Goal: Task Accomplishment & Management: Use online tool/utility

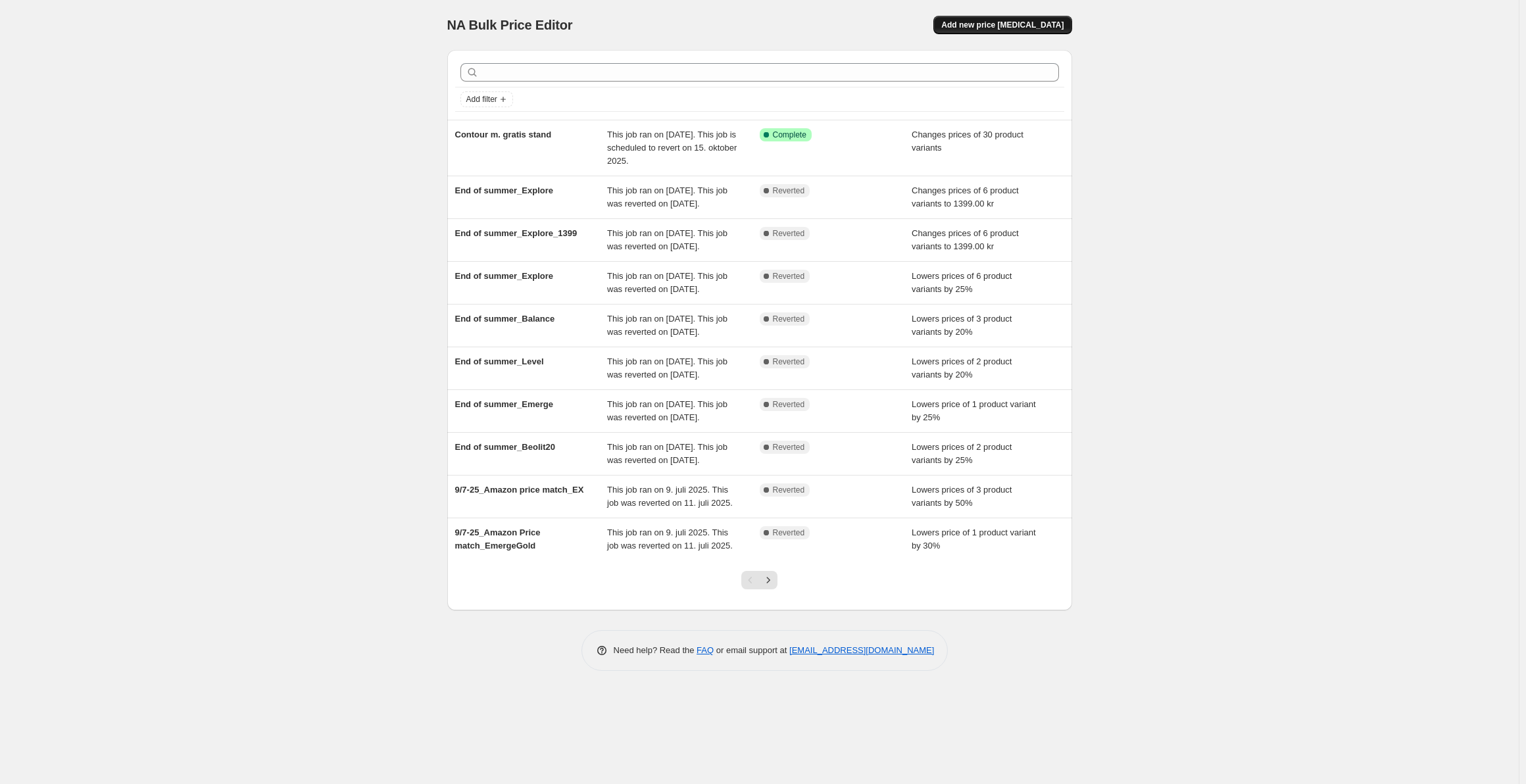
click at [996, 23] on span "Add new price change job" at bounding box center [1002, 25] width 122 height 11
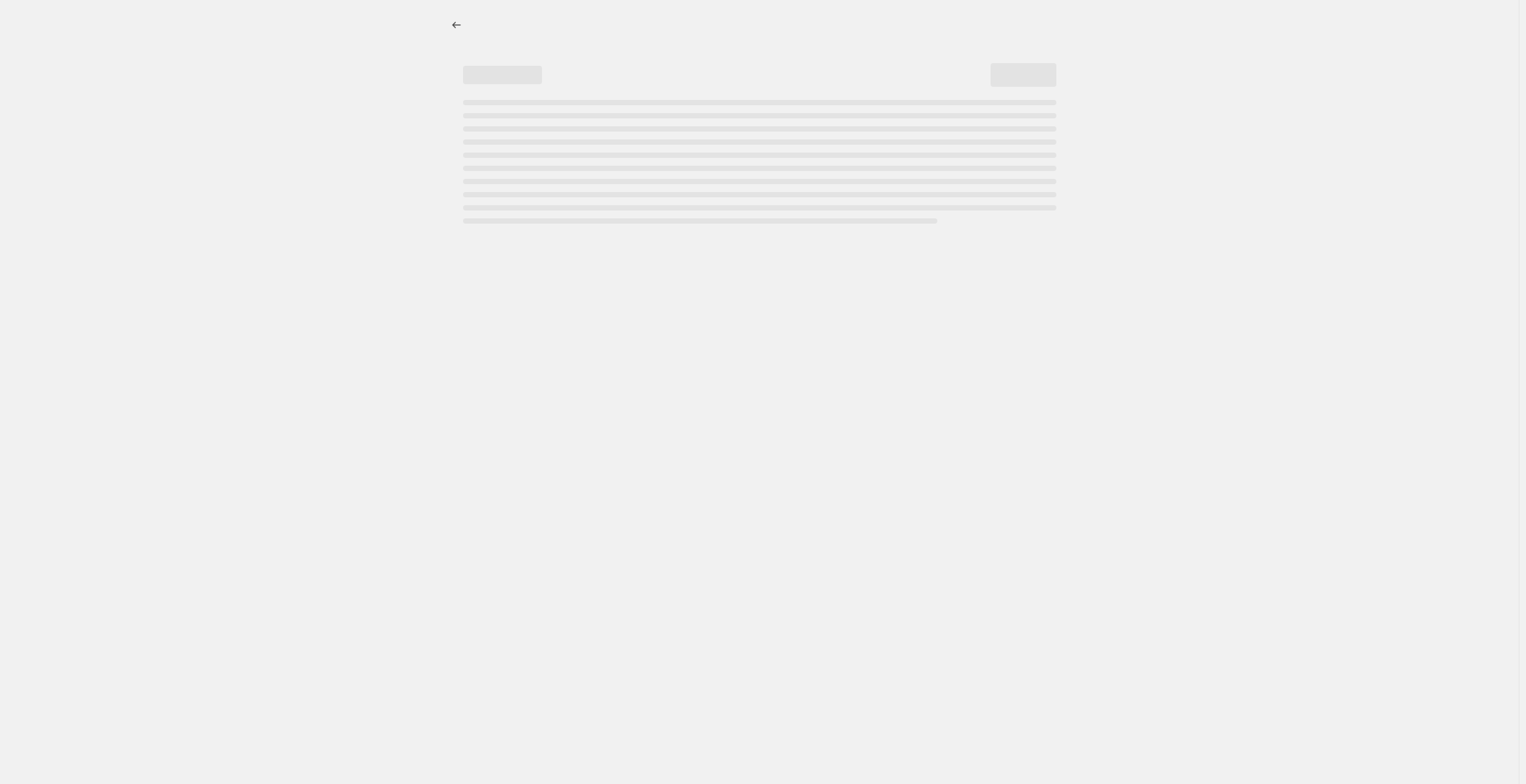
select select "percentage"
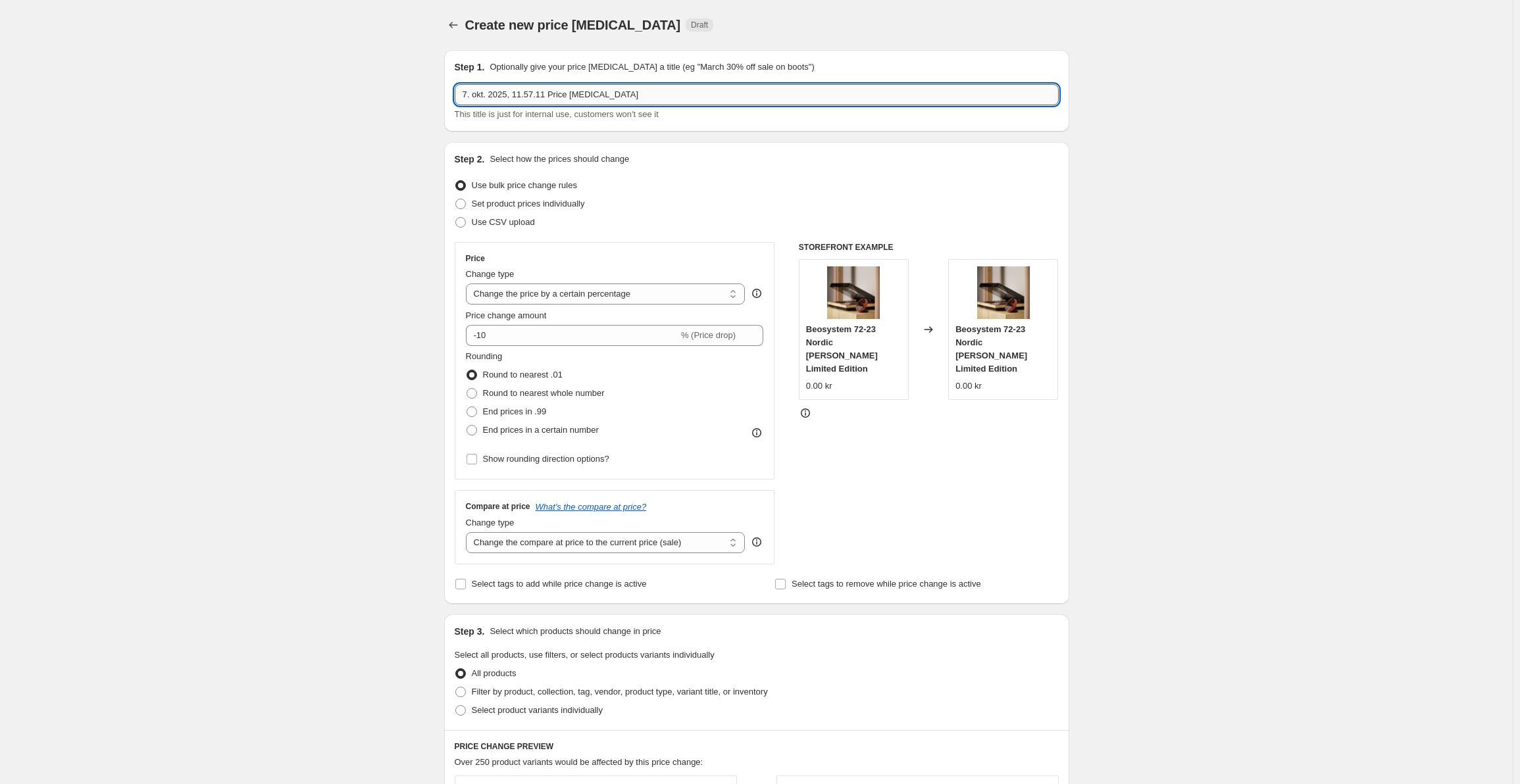
click at [478, 95] on input "7. okt. 2025, 11.57.11 Price change job" at bounding box center [756, 94] width 604 height 21
type input "Amazon_7/10"
click at [650, 297] on select "Change the price to a certain amount Change the price by a certain amount Chang…" at bounding box center [606, 293] width 279 height 21
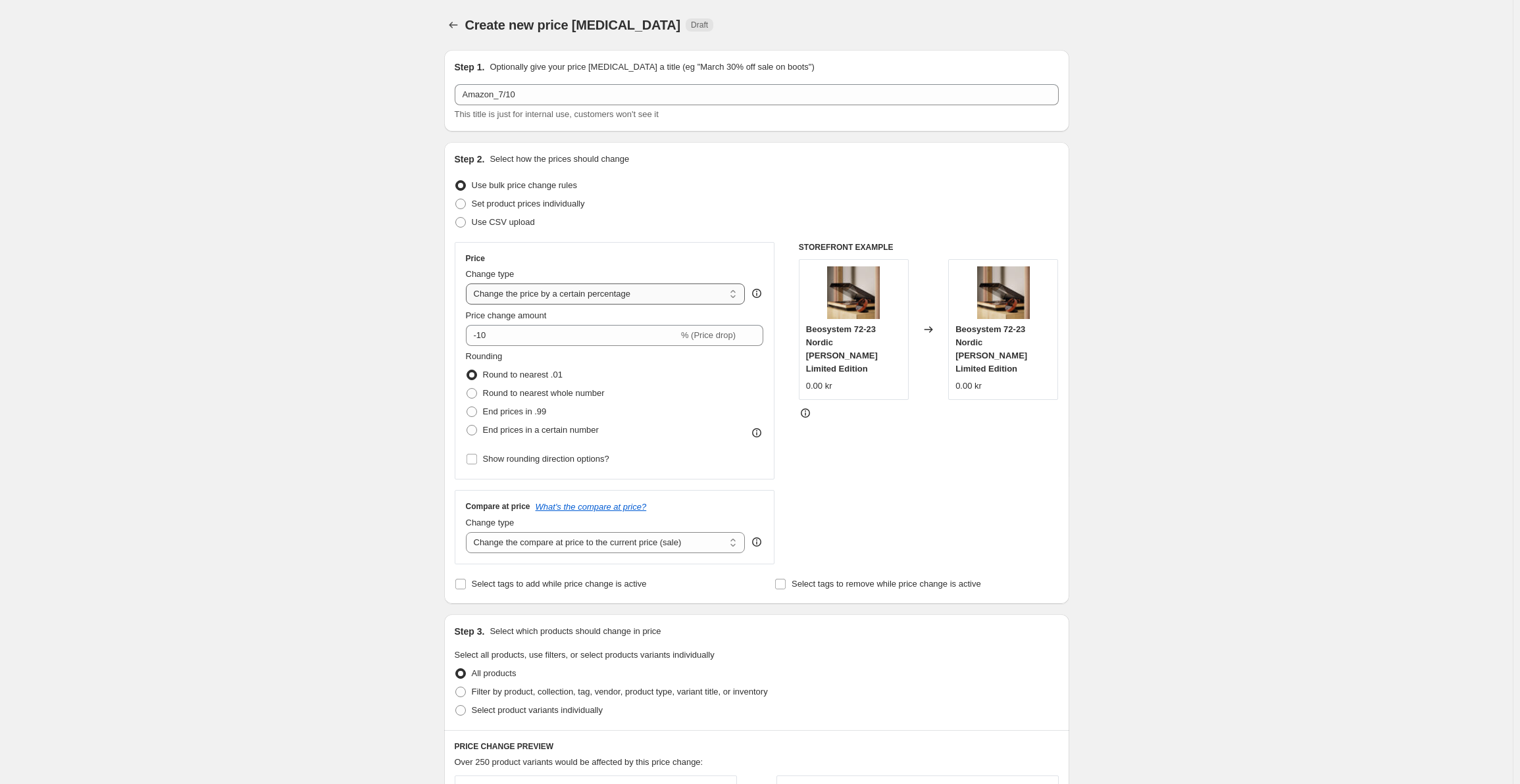
click at [469, 283] on select "Change the price to a certain amount Change the price by a certain amount Chang…" at bounding box center [606, 293] width 279 height 21
click at [505, 334] on input "-10" at bounding box center [572, 335] width 212 height 21
type input "-1"
type input "-25"
click at [646, 397] on div "Rounding Round to nearest .01 Round to nearest whole number End prices in .99 E…" at bounding box center [615, 395] width 298 height 89
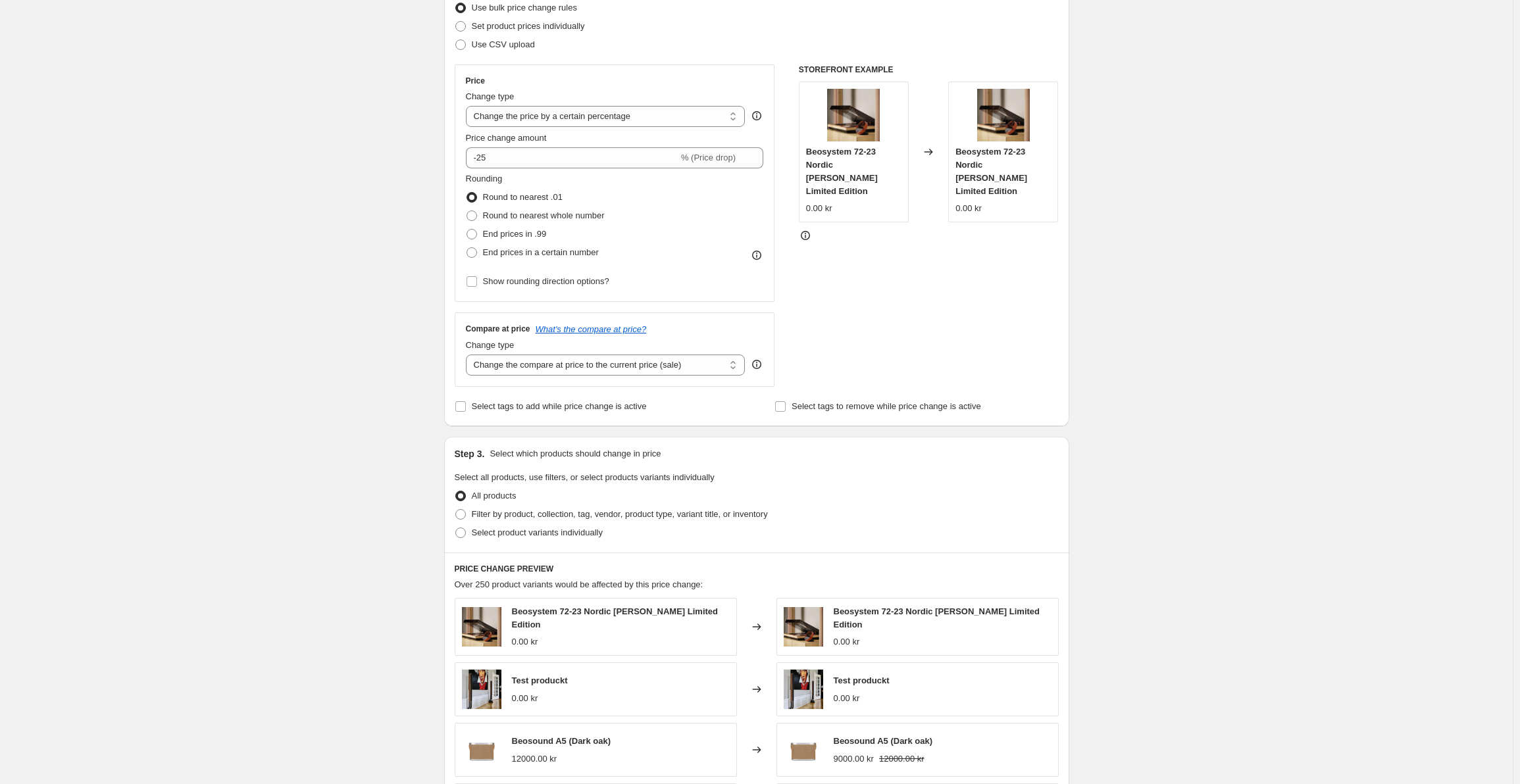
scroll to position [197, 0]
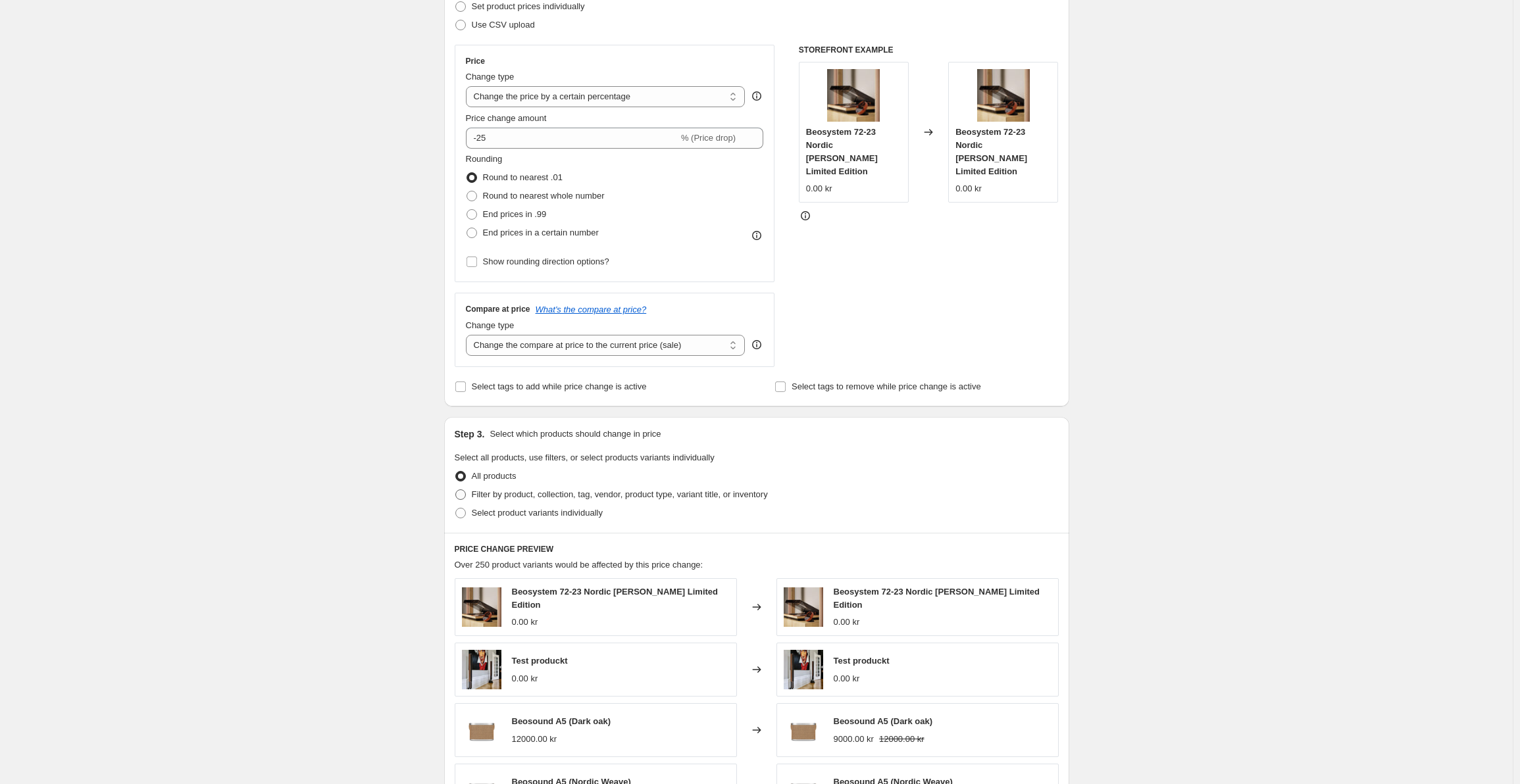
click at [650, 499] on span "Filter by product, collection, tag, vendor, product type, variant title, or inv…" at bounding box center [620, 494] width 296 height 10
click at [456, 490] on input "Filter by product, collection, tag, vendor, product type, variant title, or inv…" at bounding box center [455, 489] width 1 height 1
radio input "true"
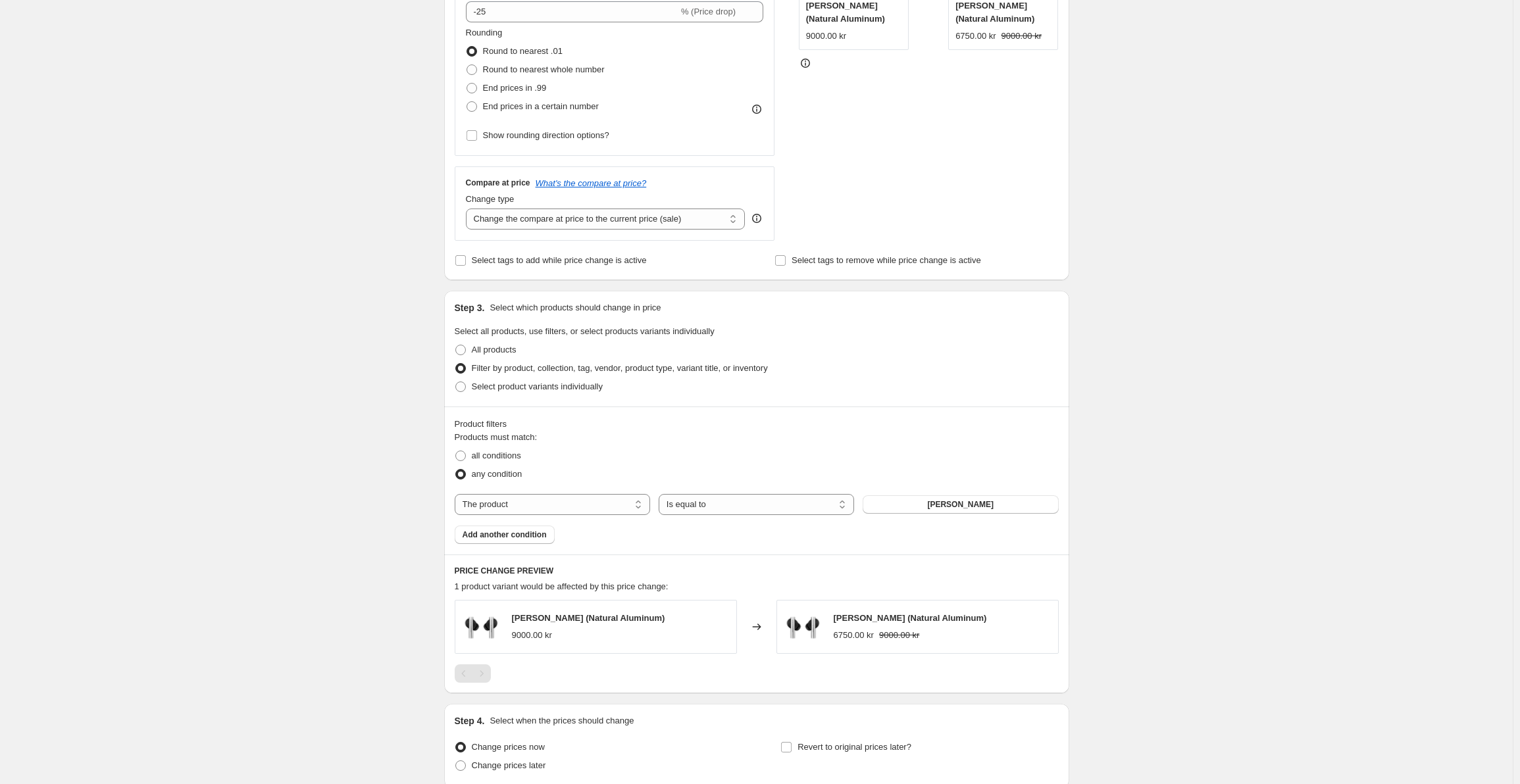
scroll to position [329, 0]
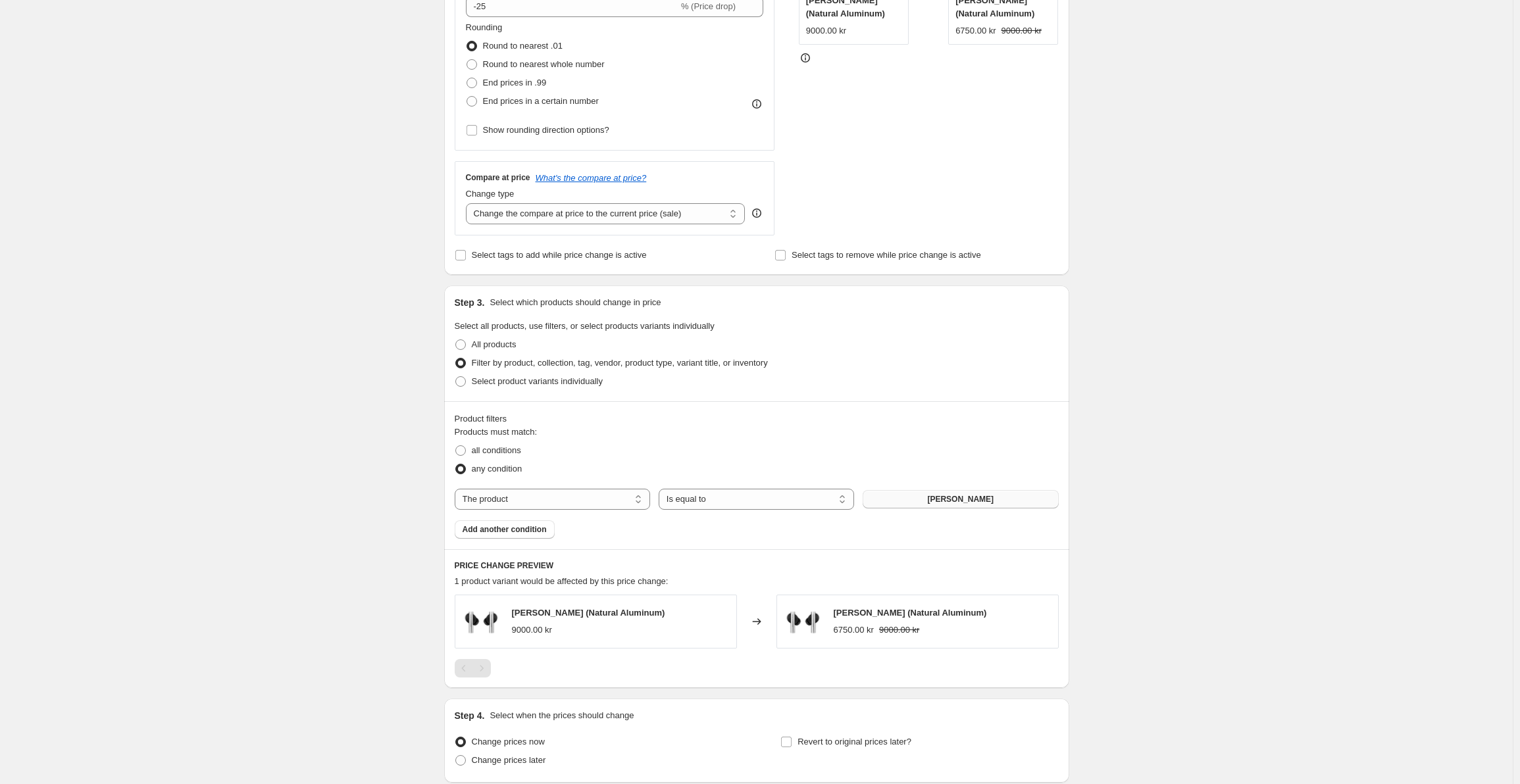
click at [949, 505] on span "Beo Grace" at bounding box center [960, 499] width 66 height 11
click at [545, 382] on span "Select product variants individually" at bounding box center [537, 381] width 131 height 10
click at [456, 377] on input "Select product variants individually" at bounding box center [455, 376] width 1 height 1
radio input "true"
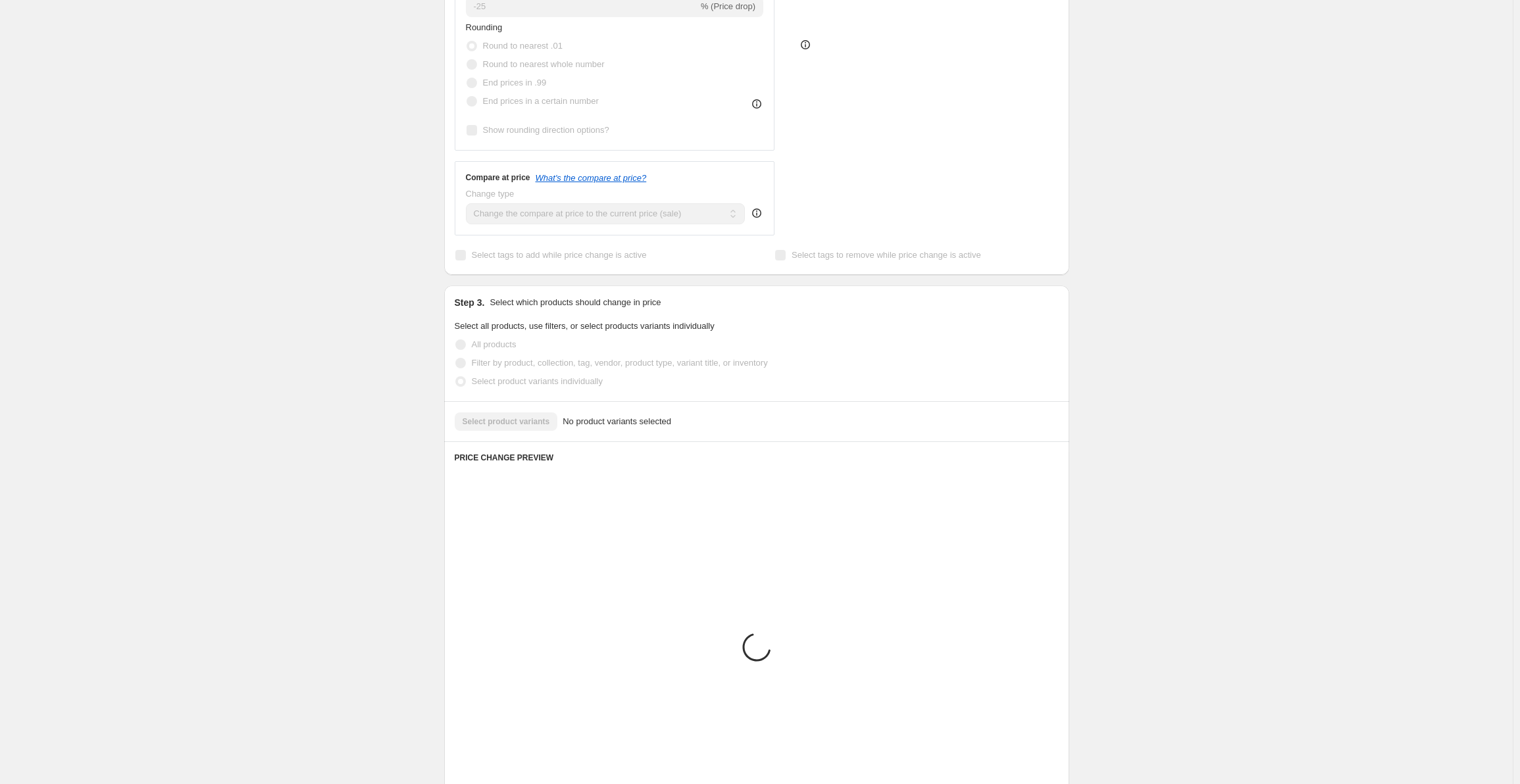
scroll to position [240, 0]
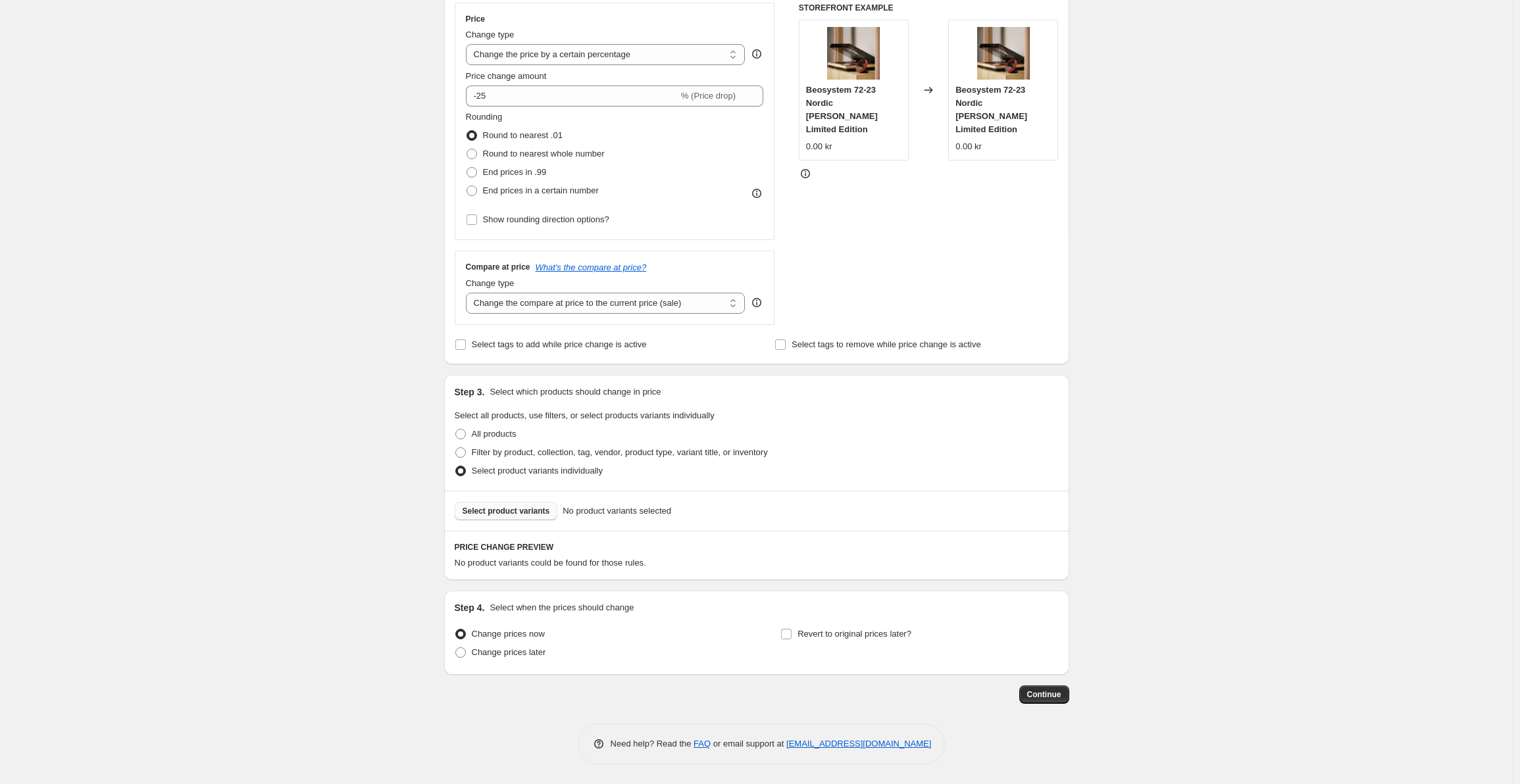
click at [528, 513] on span "Select product variants" at bounding box center [507, 511] width 88 height 11
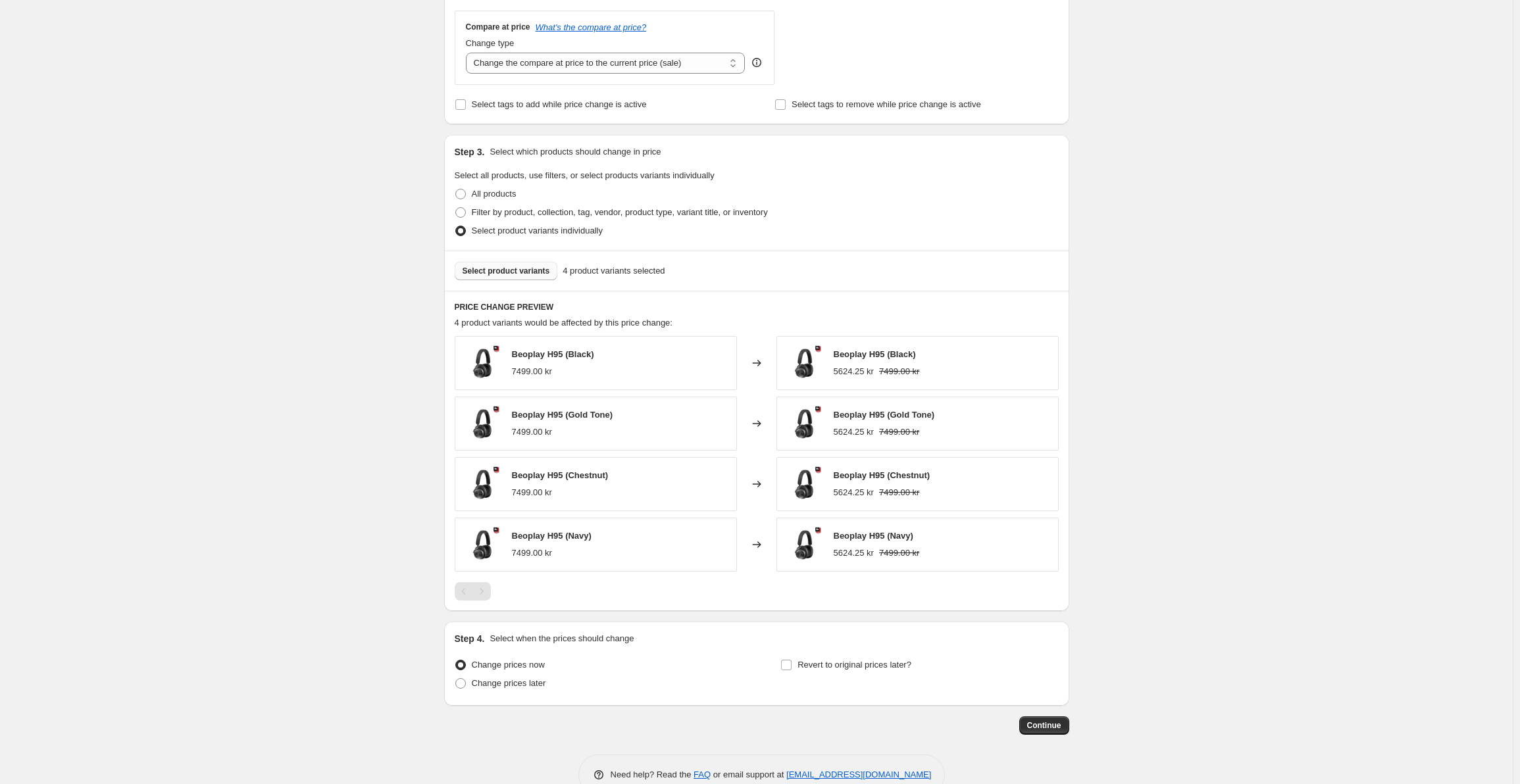
scroll to position [503, 0]
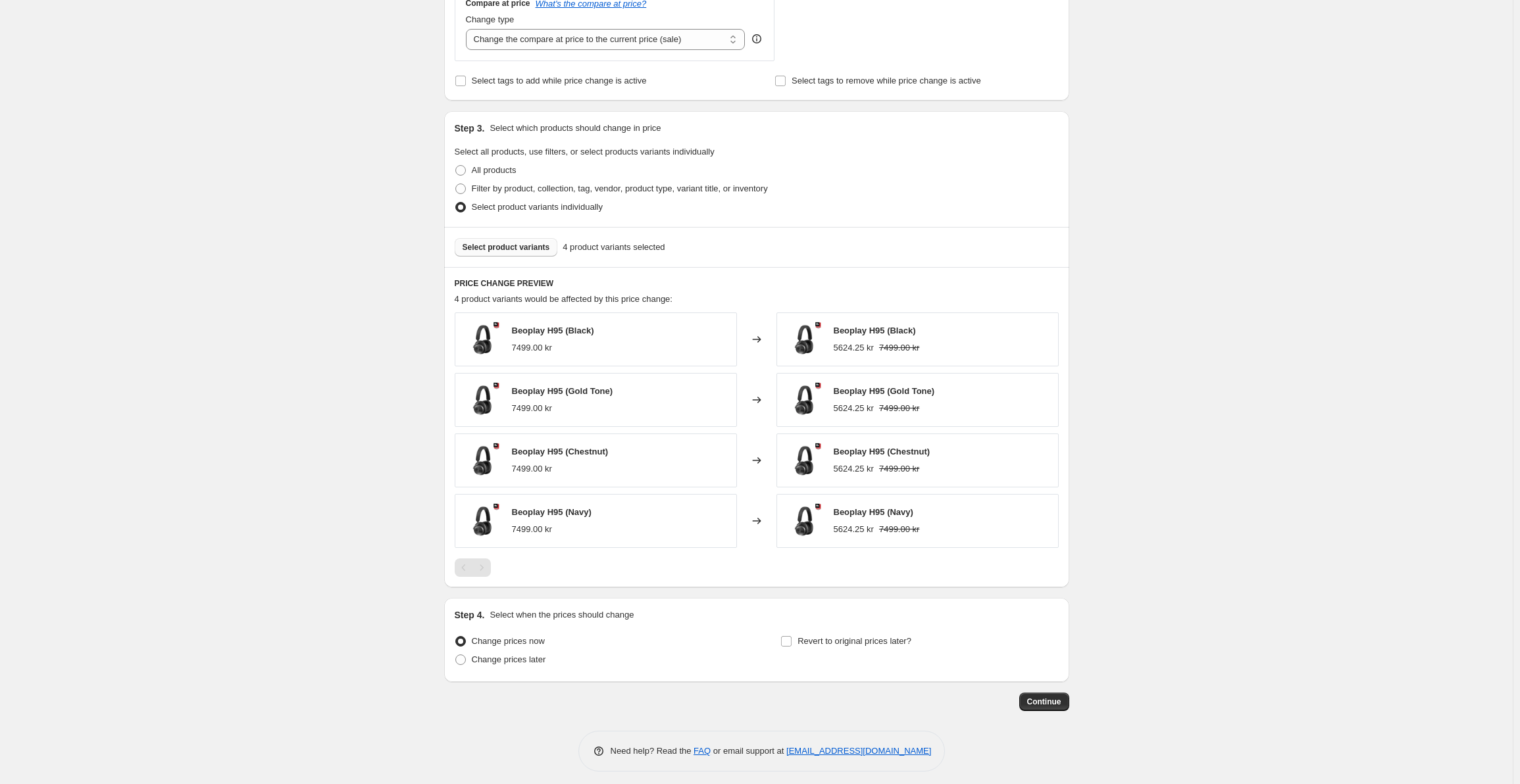
click at [544, 249] on span "Select product variants" at bounding box center [507, 247] width 88 height 11
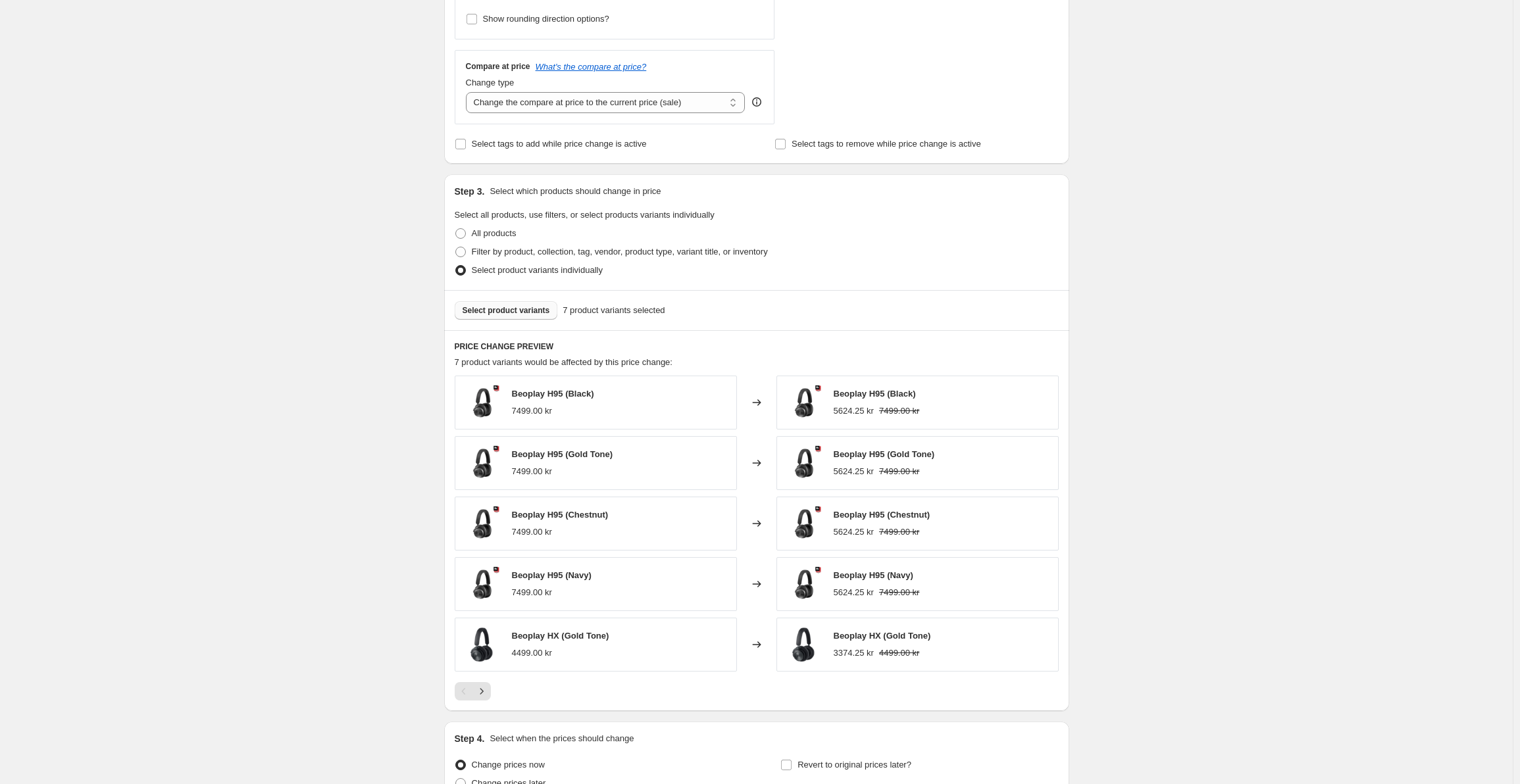
scroll to position [572, 0]
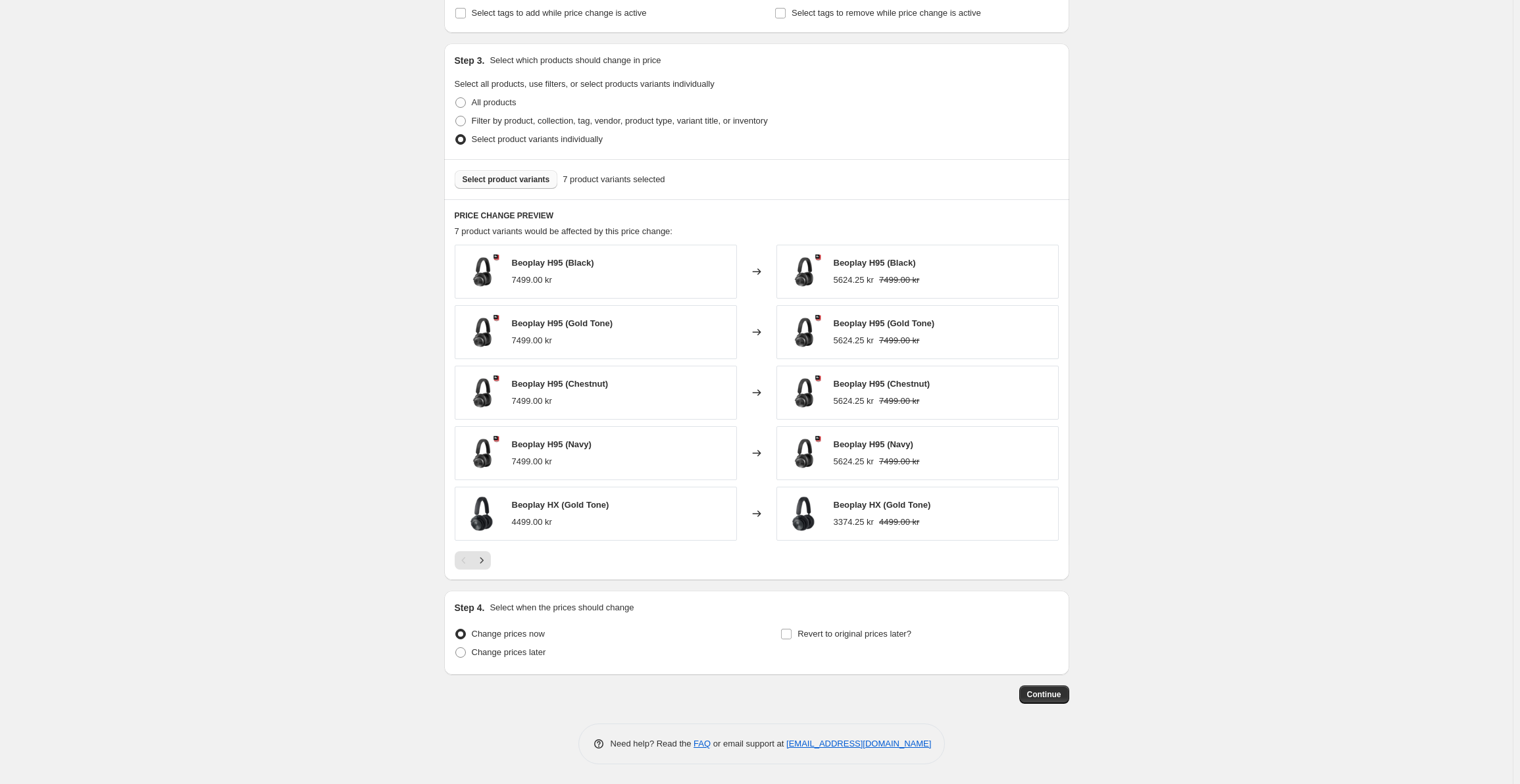
click at [537, 178] on span "Select product variants" at bounding box center [507, 179] width 88 height 11
click at [542, 178] on span "Select product variants" at bounding box center [507, 179] width 88 height 11
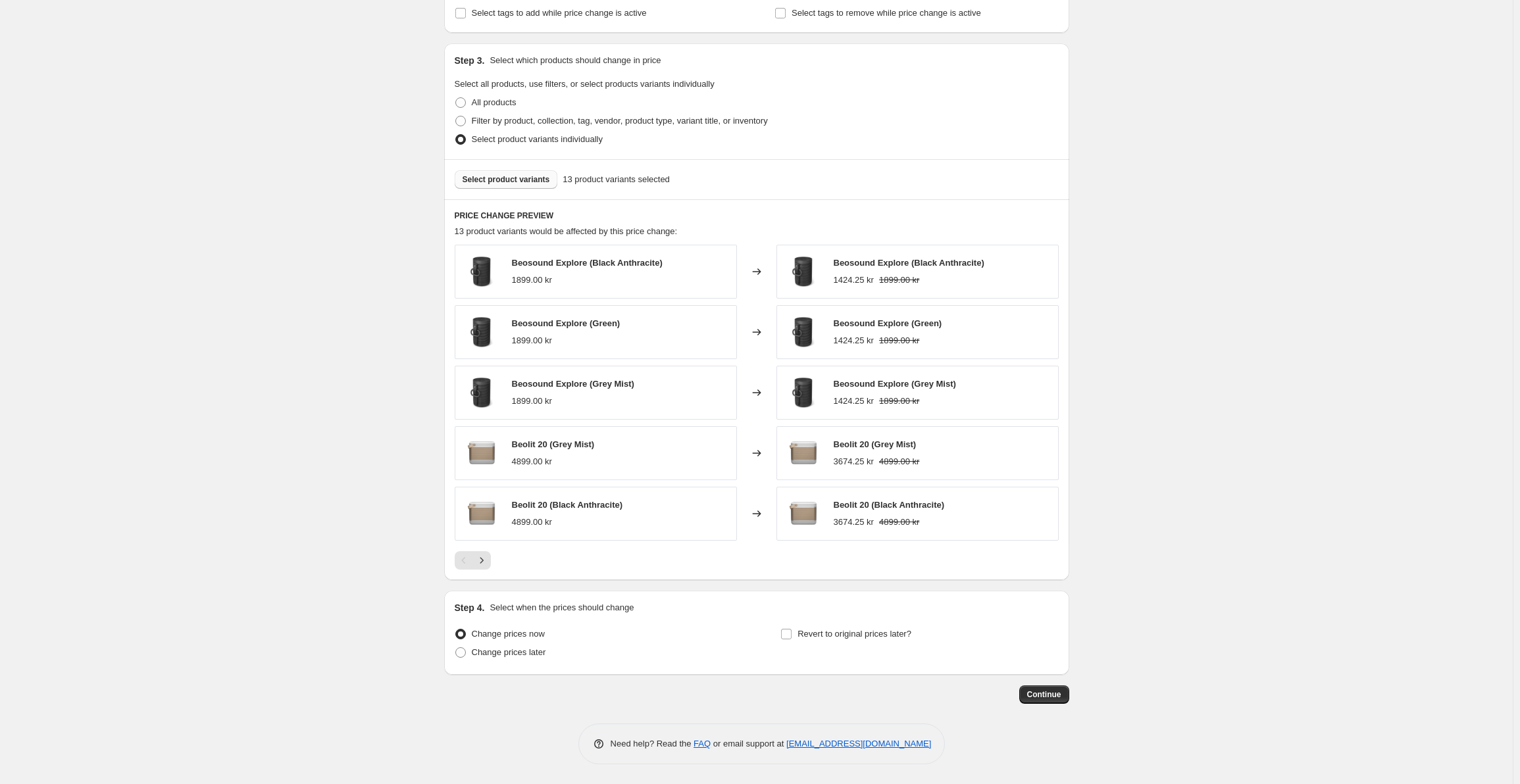
click at [527, 178] on span "Select product variants" at bounding box center [507, 179] width 88 height 11
click at [788, 634] on input "Revert to original prices later?" at bounding box center [786, 634] width 11 height 11
checkbox input "true"
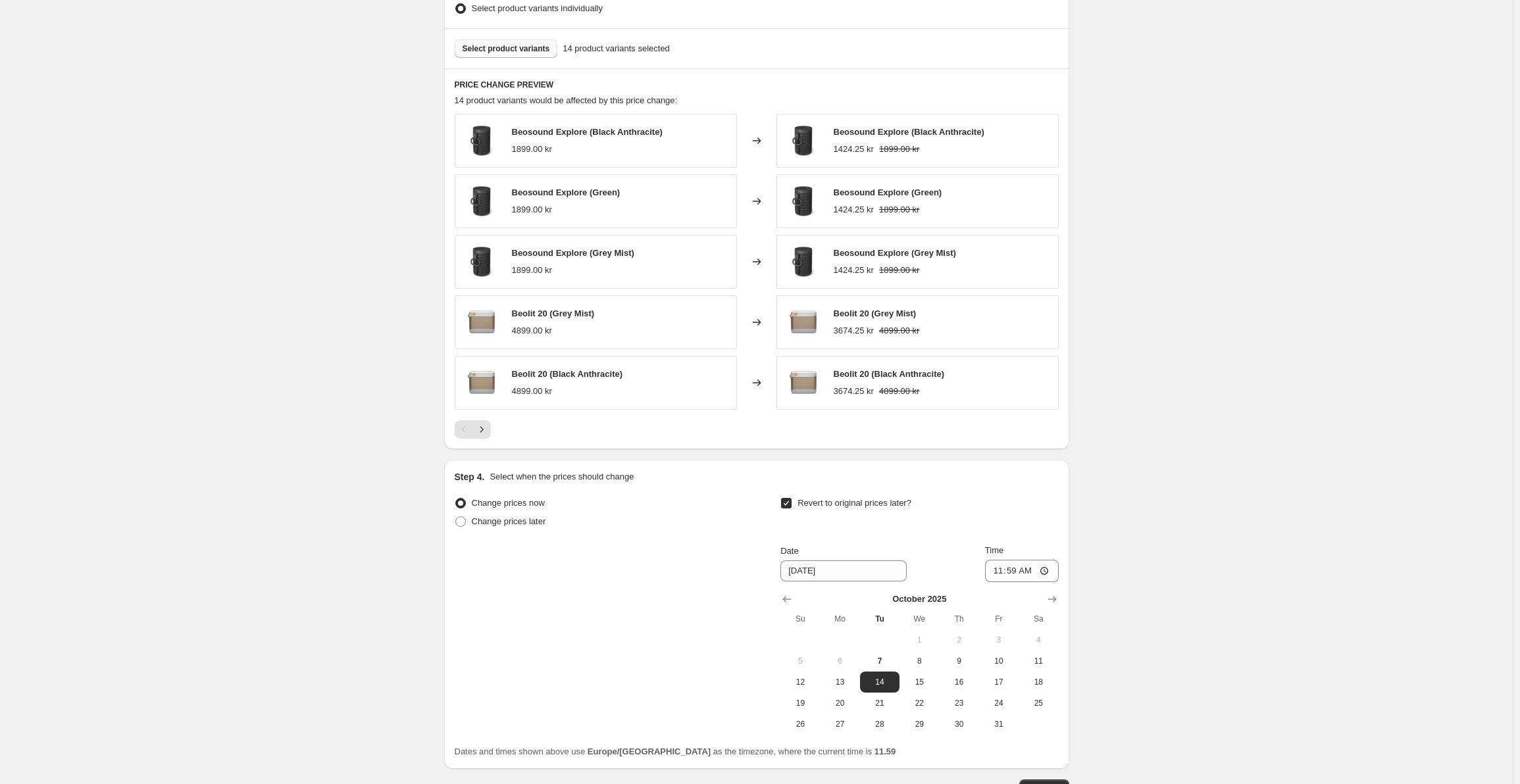
scroll to position [703, 0]
click at [866, 574] on input "10/14/2025" at bounding box center [843, 569] width 126 height 21
click at [922, 663] on span "8" at bounding box center [919, 659] width 29 height 11
type input "10/8/2025"
click at [1016, 570] on input "11:59" at bounding box center [1022, 569] width 74 height 22
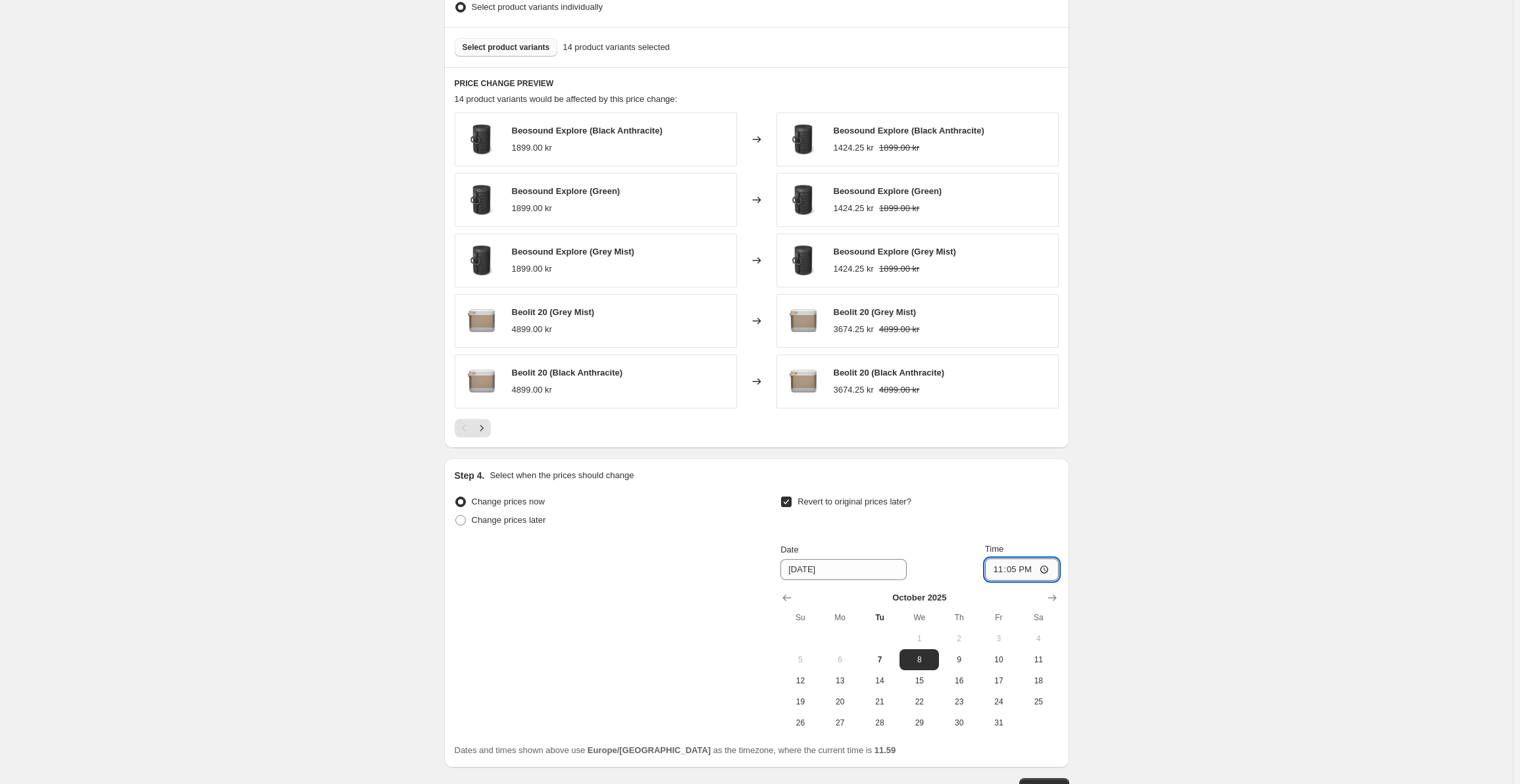
type input "23:55"
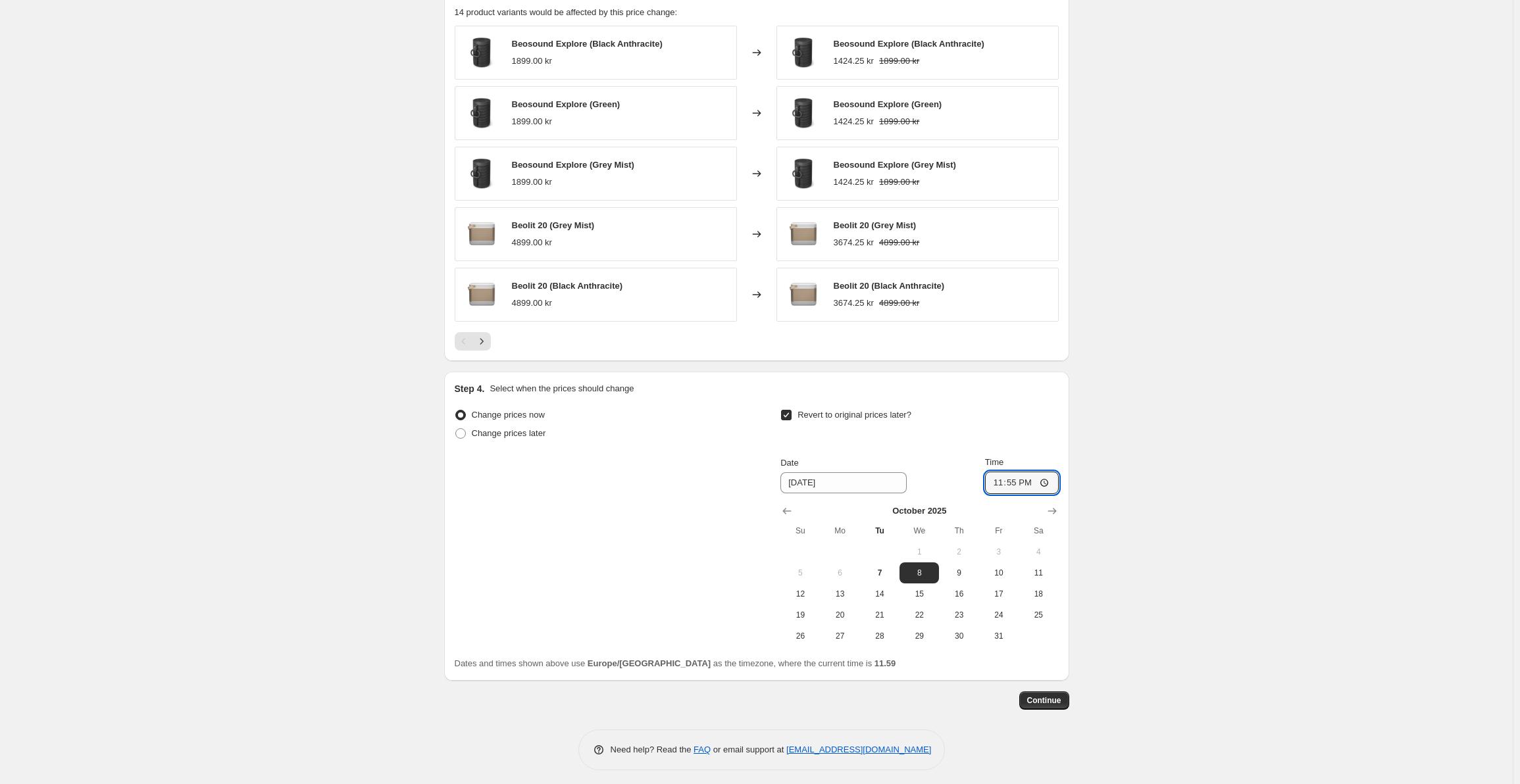
scroll to position [796, 0]
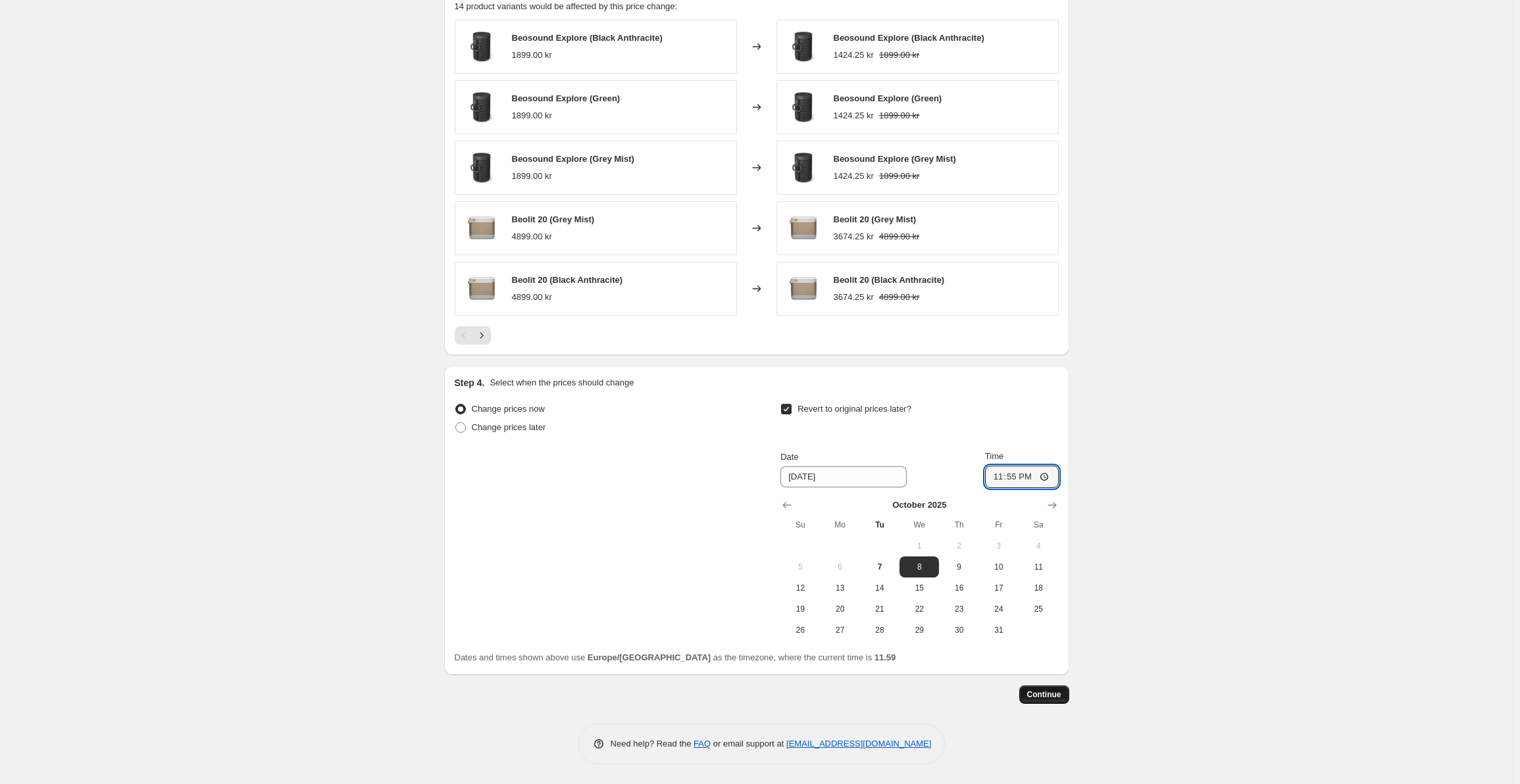
click at [1047, 692] on span "Continue" at bounding box center [1044, 694] width 34 height 11
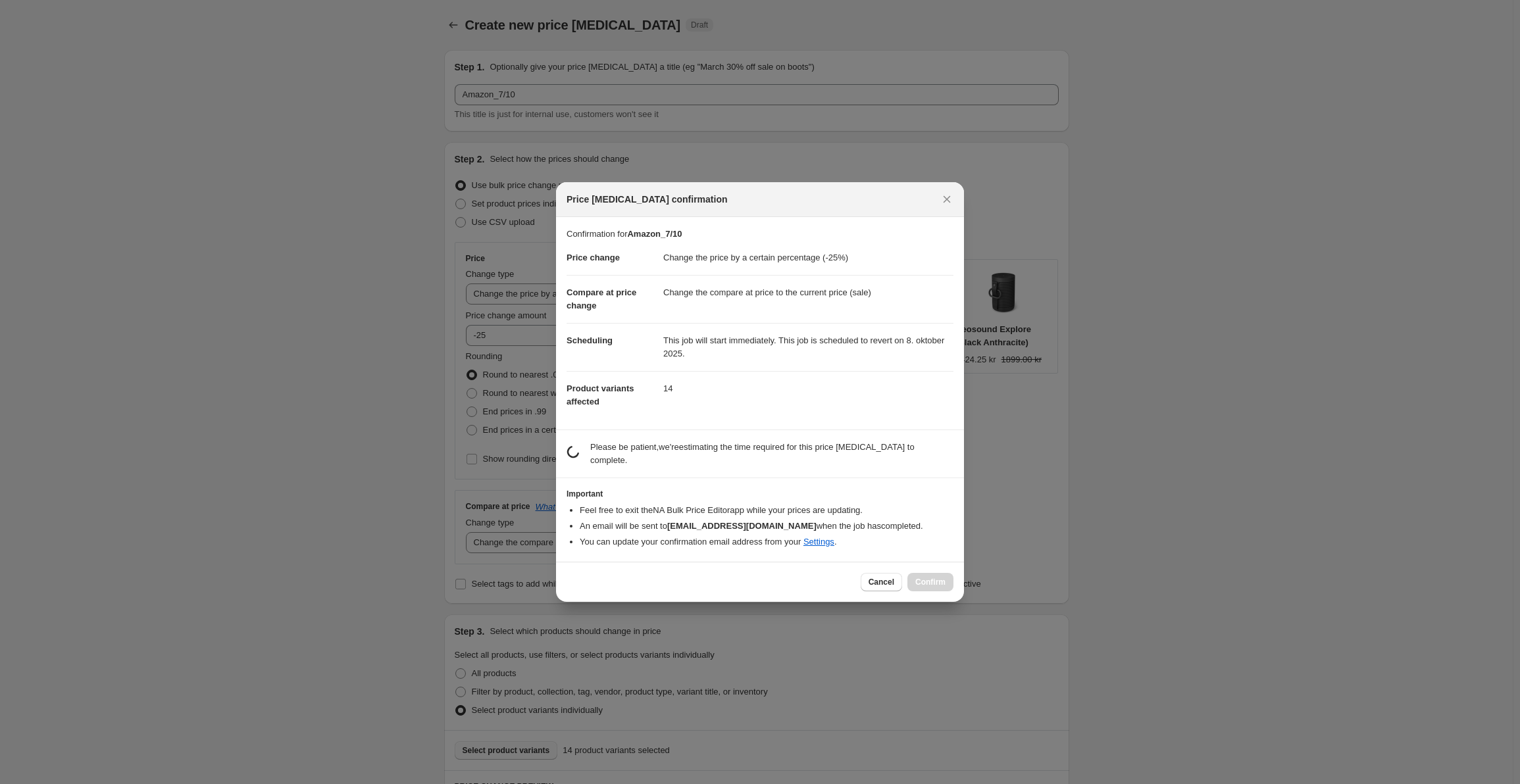
scroll to position [0, 0]
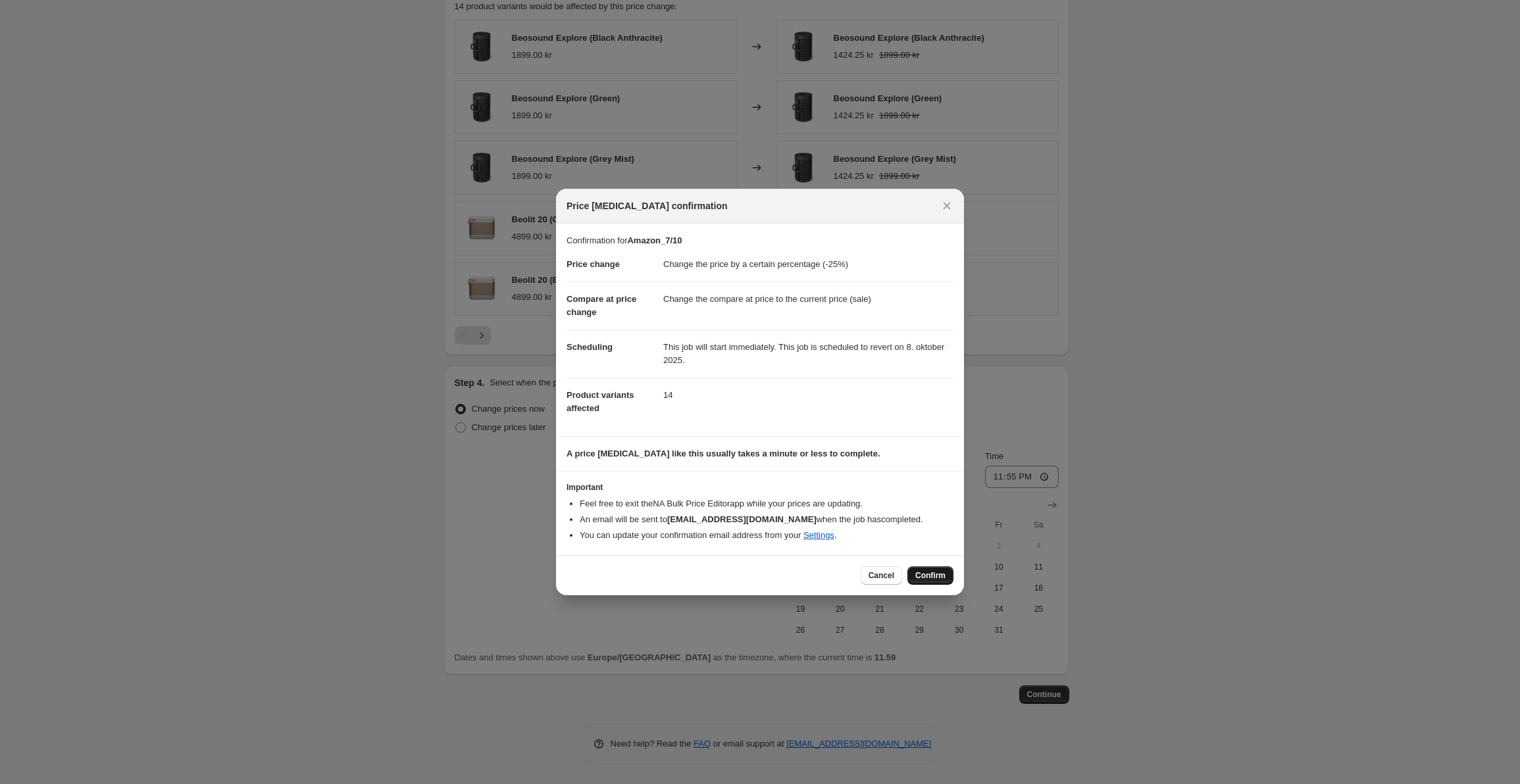
click at [932, 573] on span "Confirm" at bounding box center [931, 575] width 31 height 11
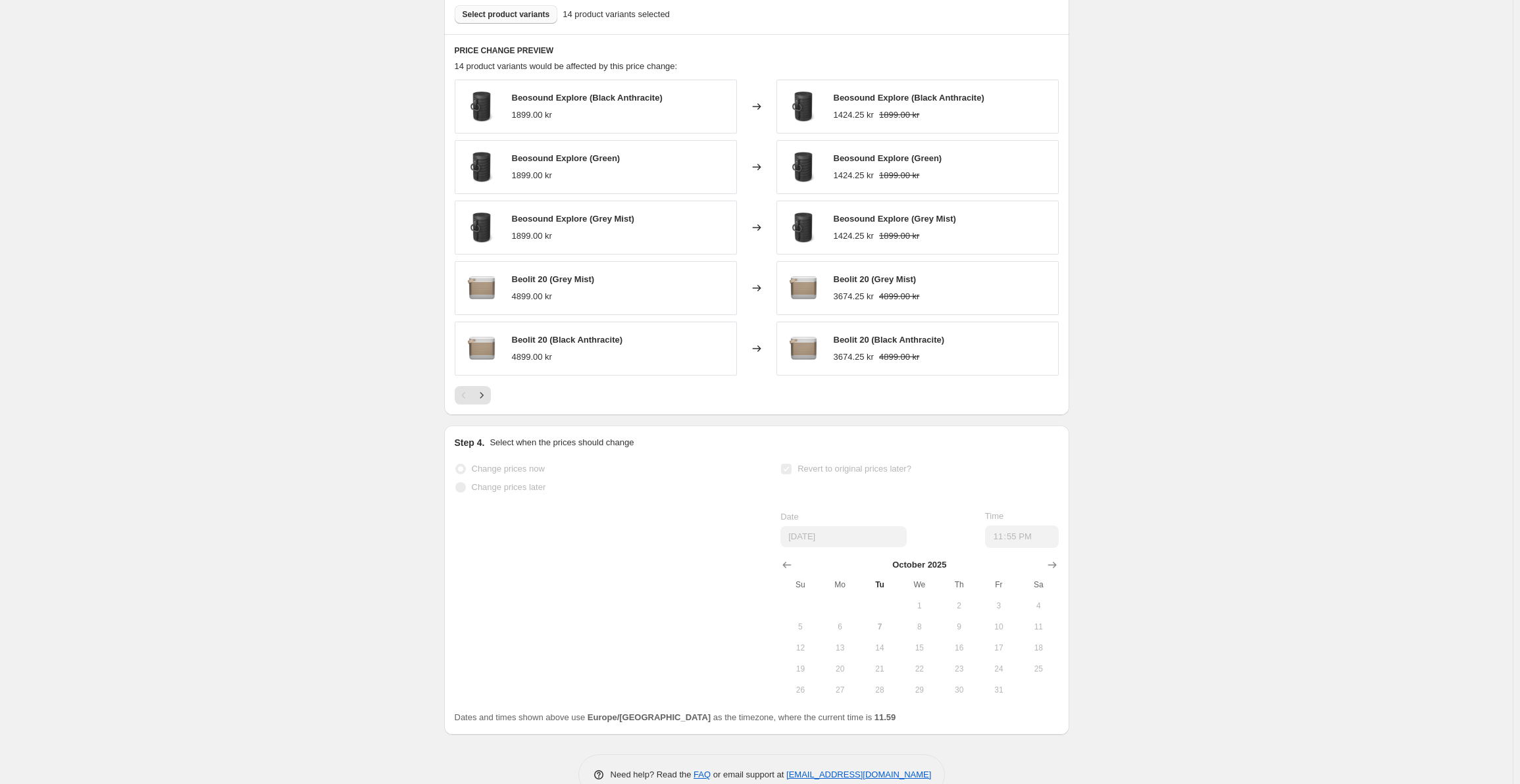
scroll to position [831, 0]
select select "percentage"
